Goal: Transaction & Acquisition: Subscribe to service/newsletter

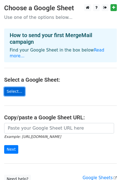
click at [16, 87] on link "Select..." at bounding box center [14, 91] width 21 height 9
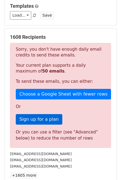
scroll to position [83, 0]
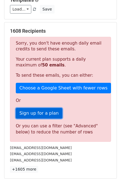
click at [54, 115] on link "Sign up for a plan" at bounding box center [39, 113] width 47 height 11
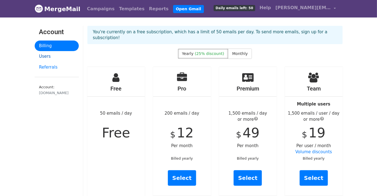
click at [51, 56] on link "Users" at bounding box center [57, 56] width 44 height 11
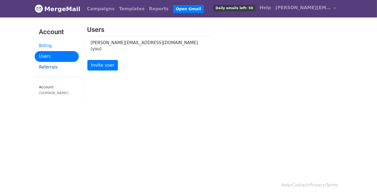
click at [54, 68] on link "Referrals" at bounding box center [57, 67] width 44 height 11
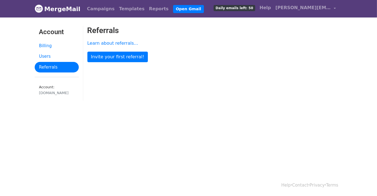
click at [51, 47] on link "Billing" at bounding box center [57, 45] width 44 height 11
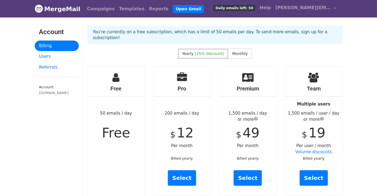
click at [214, 50] on label "Yearly (25% discount)" at bounding box center [203, 53] width 50 height 10
click at [232, 51] on span "Monthly" at bounding box center [240, 53] width 16 height 4
click at [216, 51] on span "(25% discount)" at bounding box center [208, 53] width 29 height 4
click at [237, 51] on span "Monthly" at bounding box center [240, 53] width 16 height 4
click at [52, 57] on link "Users" at bounding box center [57, 56] width 44 height 11
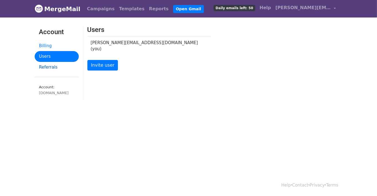
click at [53, 68] on link "Referrals" at bounding box center [57, 67] width 44 height 11
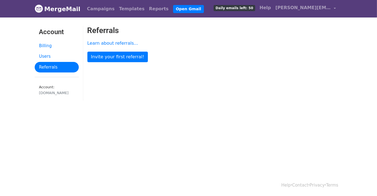
click at [244, 10] on span "Daily emails left: 50" at bounding box center [233, 8] width 41 height 6
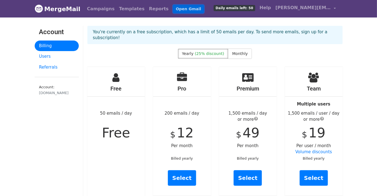
click at [173, 10] on link "Open Gmail" at bounding box center [188, 9] width 31 height 8
